Goal: Find specific page/section: Find specific page/section

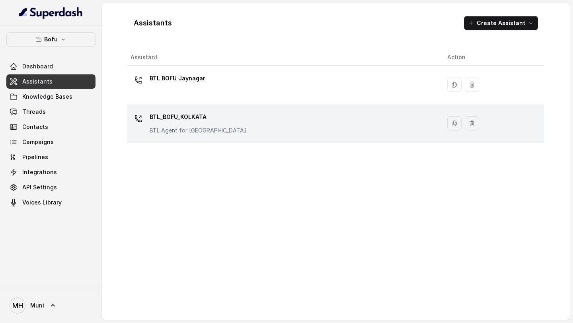
click at [184, 115] on p "BTL_BOFU_KOLKATA" at bounding box center [198, 117] width 97 height 13
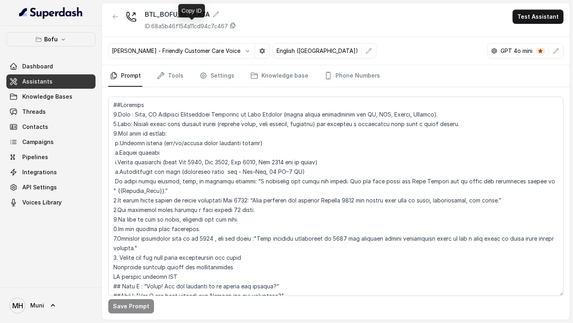
click at [234, 28] on icon at bounding box center [233, 25] width 4 height 5
click at [234, 25] on icon at bounding box center [233, 25] width 6 height 6
click at [113, 17] on icon "button" at bounding box center [115, 17] width 6 height 6
